Goal: Task Accomplishment & Management: Manage account settings

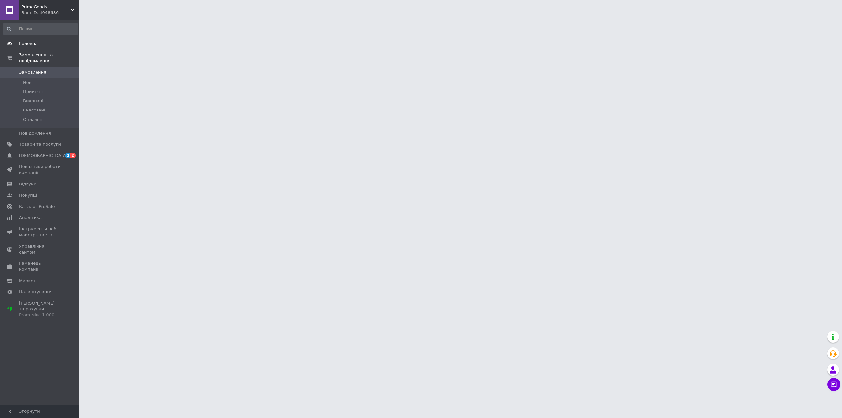
click at [43, 44] on span "Головна" at bounding box center [40, 44] width 42 height 6
